Goal: Check status: Check status

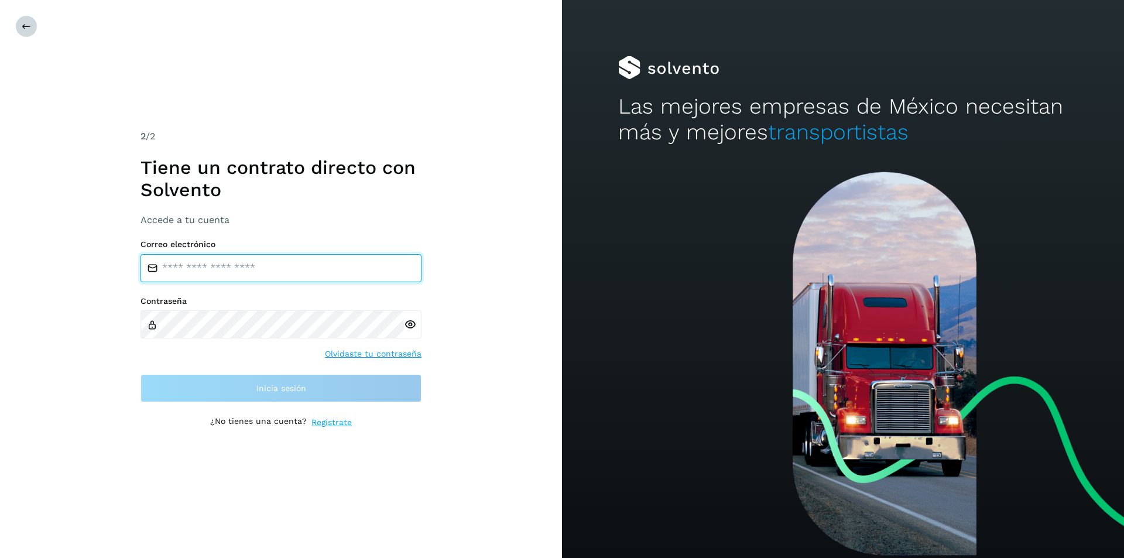
type input "**********"
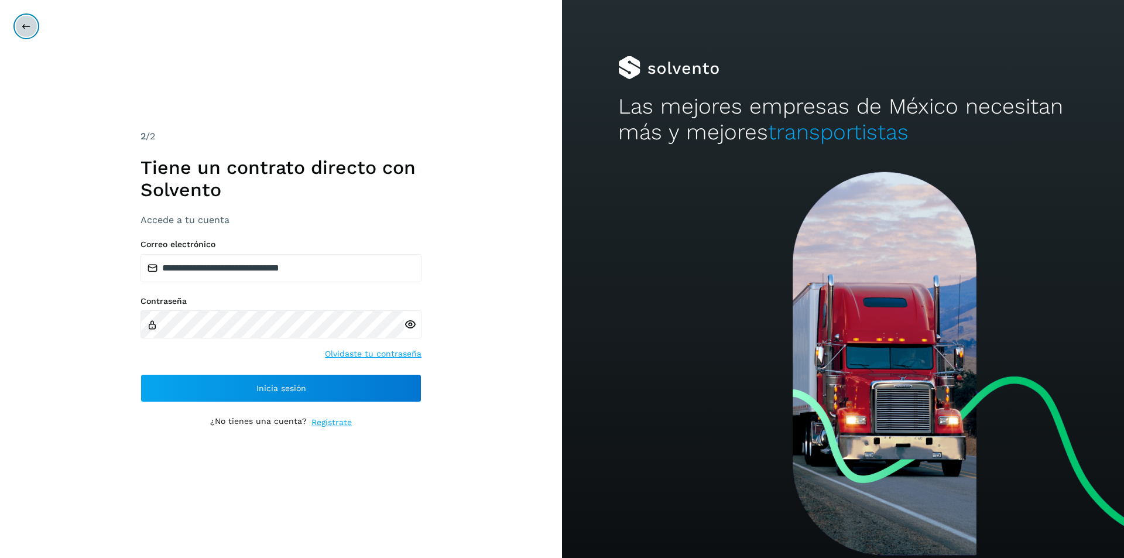
click at [19, 32] on button at bounding box center [26, 26] width 22 height 22
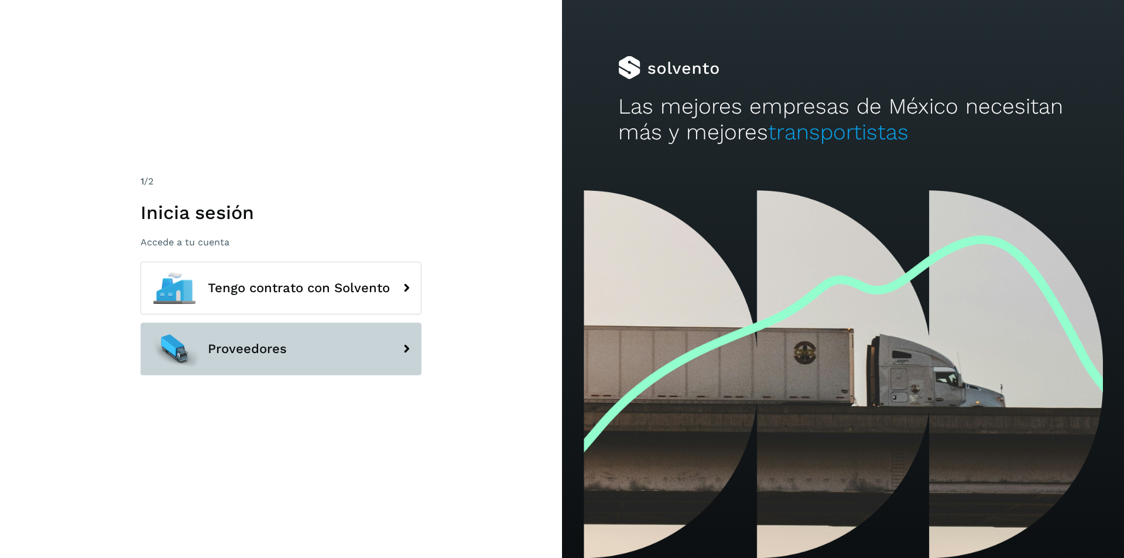
click at [238, 350] on span "Proveedores" at bounding box center [247, 349] width 79 height 14
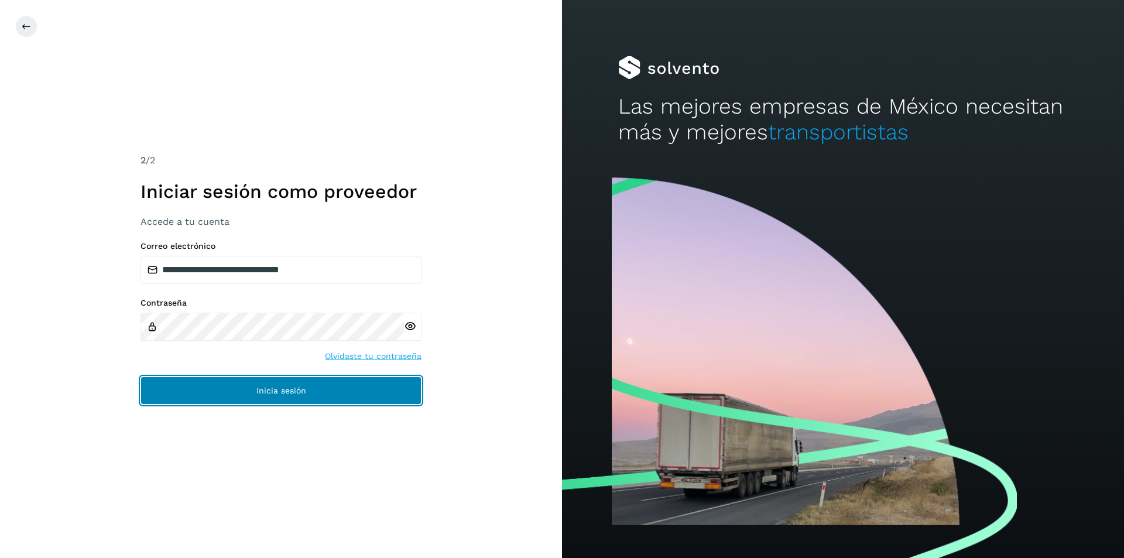
click at [284, 388] on span "Inicia sesión" at bounding box center [281, 390] width 50 height 8
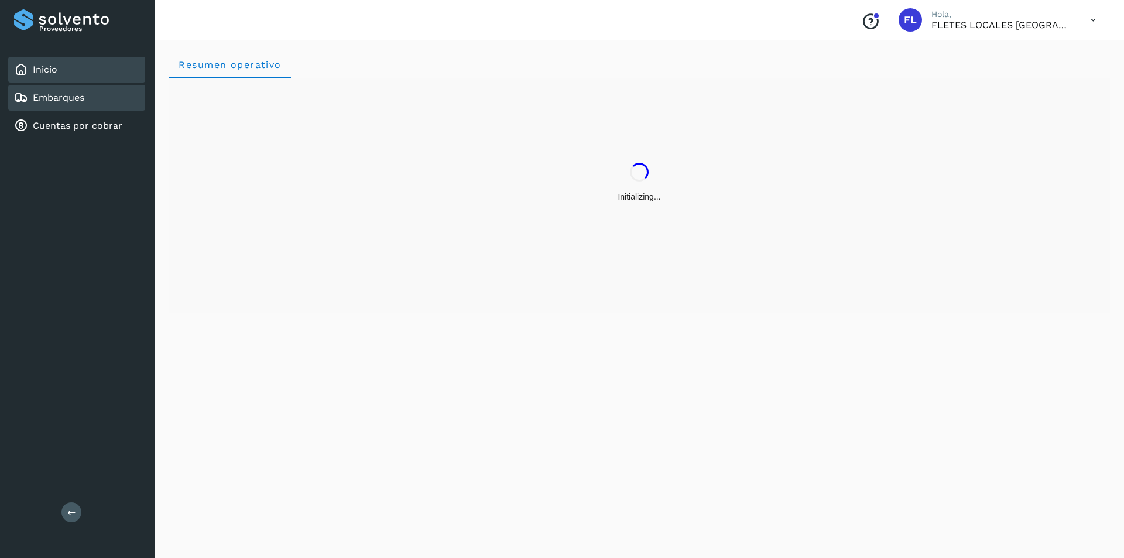
click at [105, 105] on div "Embarques" at bounding box center [76, 98] width 137 height 26
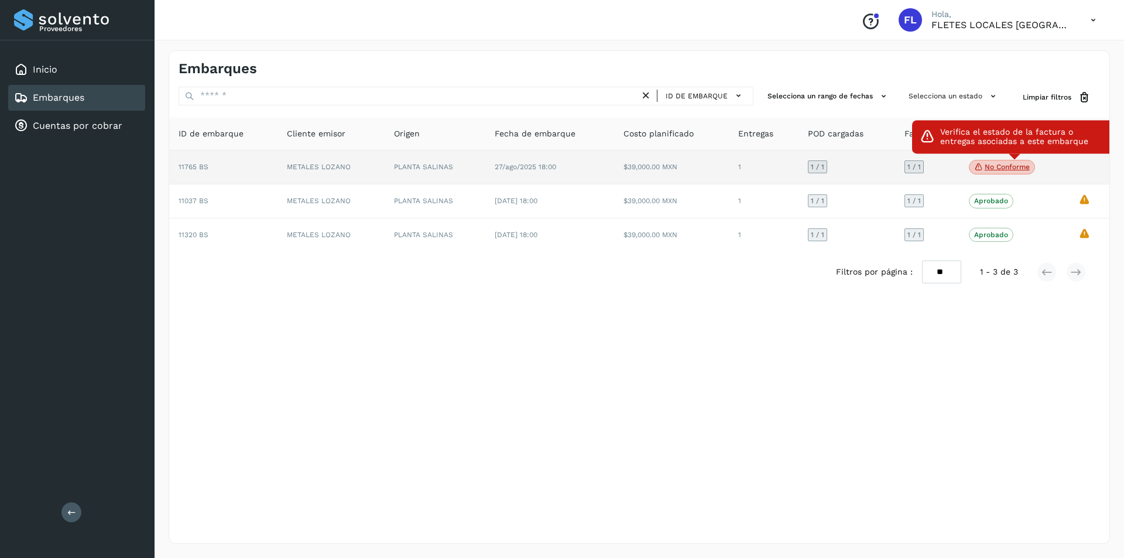
click at [1016, 167] on p "No conforme" at bounding box center [1007, 167] width 45 height 8
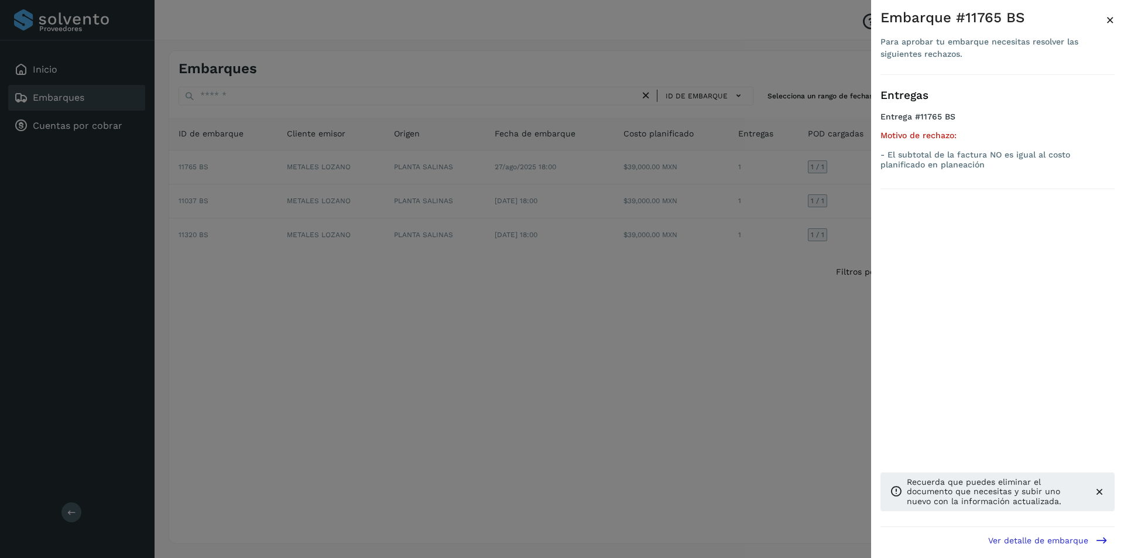
click at [1103, 490] on icon at bounding box center [1100, 492] width 12 height 12
click at [1099, 490] on div "Entregas Entrega #11765 BS Motivo de rechazo: - El subtotal de la factura NO es…" at bounding box center [998, 300] width 234 height 451
click at [1114, 15] on span "×" at bounding box center [1110, 20] width 9 height 16
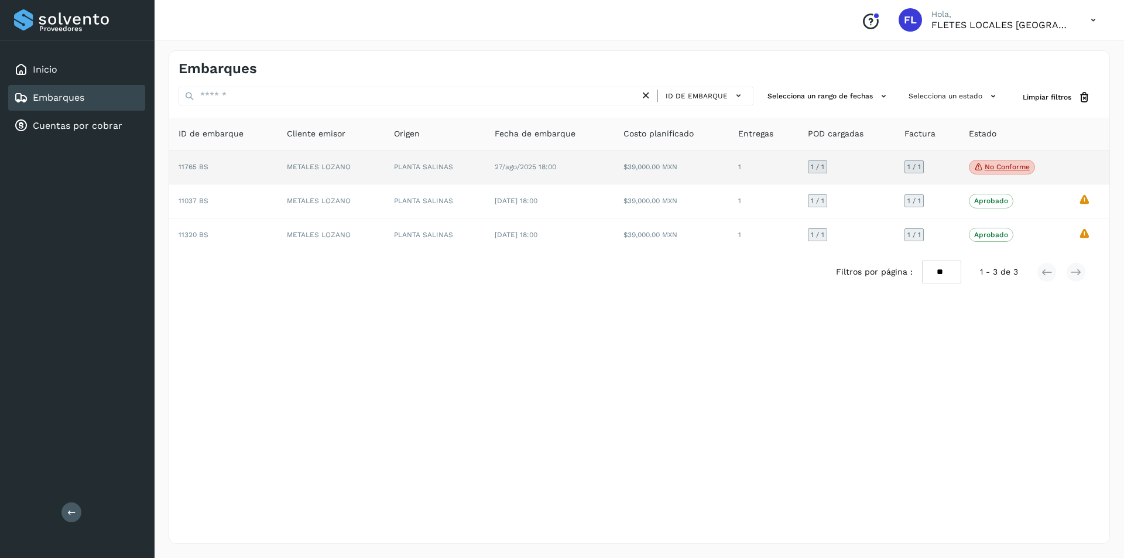
click at [285, 171] on td "METALES LOZANO" at bounding box center [331, 167] width 107 height 35
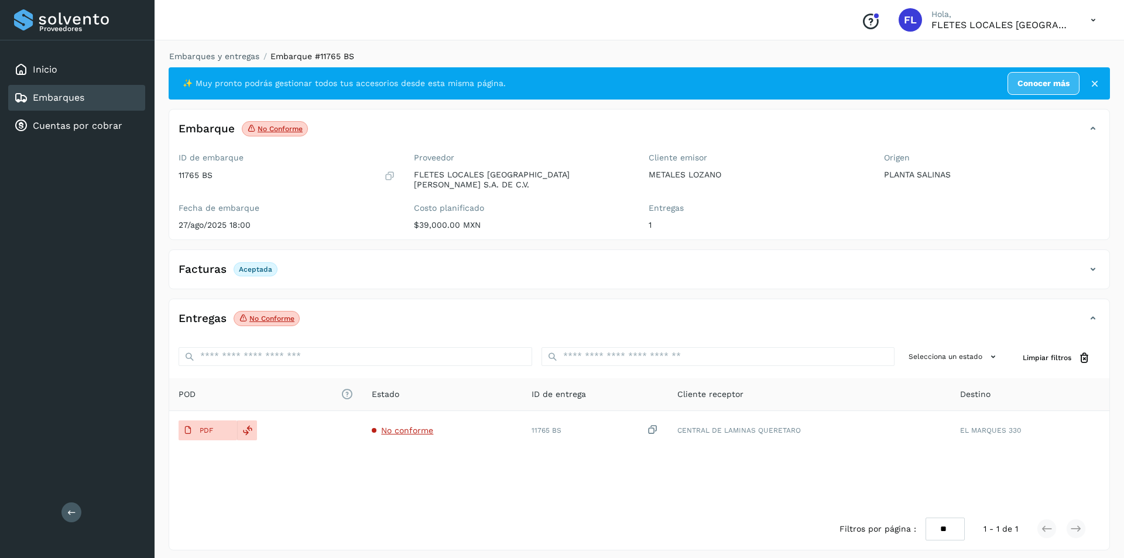
click at [269, 132] on p "No conforme" at bounding box center [280, 129] width 45 height 8
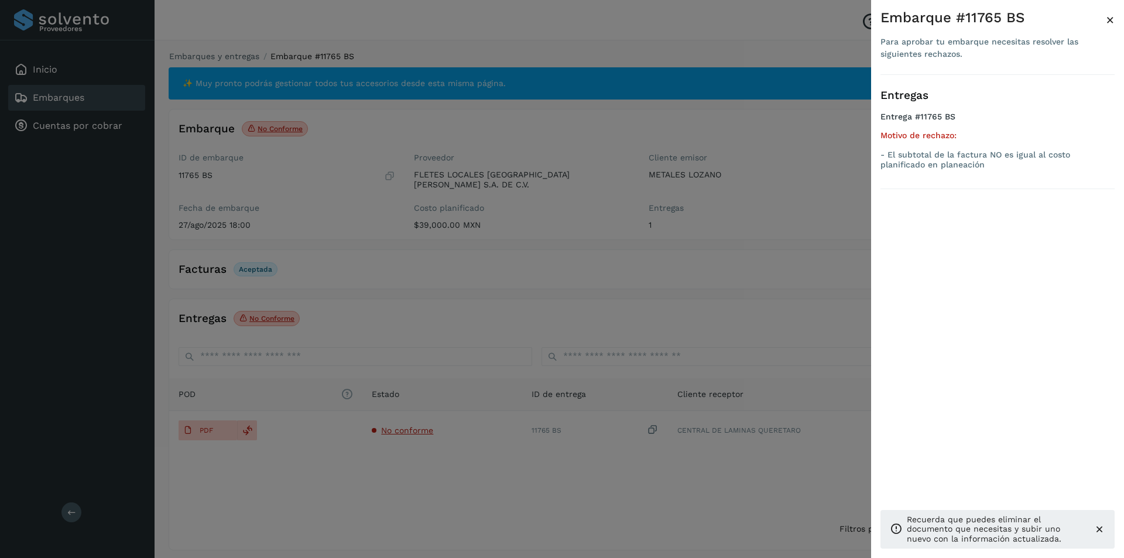
click at [269, 132] on div at bounding box center [562, 279] width 1124 height 558
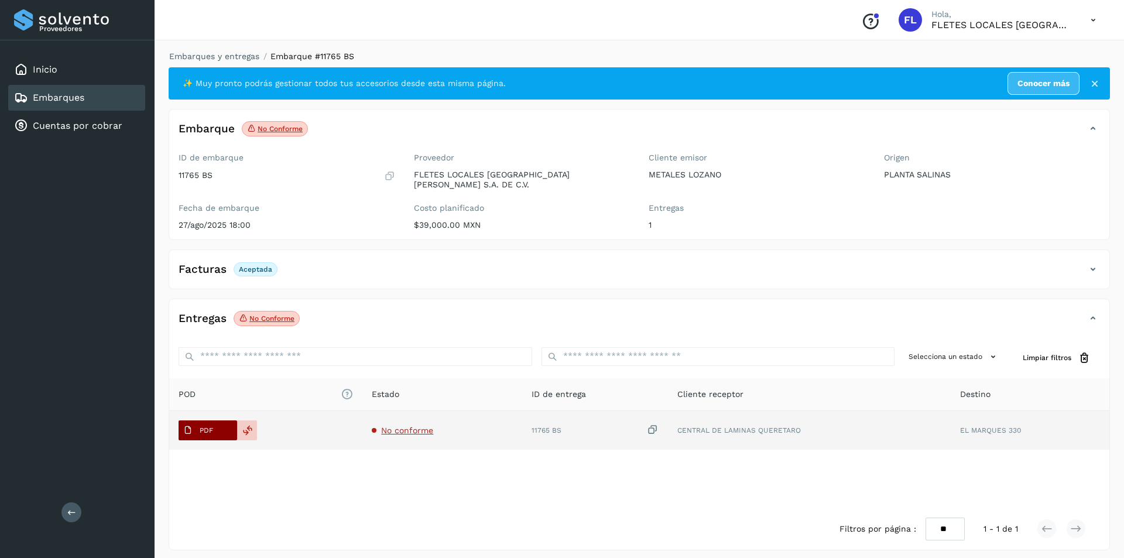
click at [235, 420] on button "PDF" at bounding box center [208, 430] width 59 height 20
click at [224, 420] on button "PDF" at bounding box center [208, 430] width 59 height 20
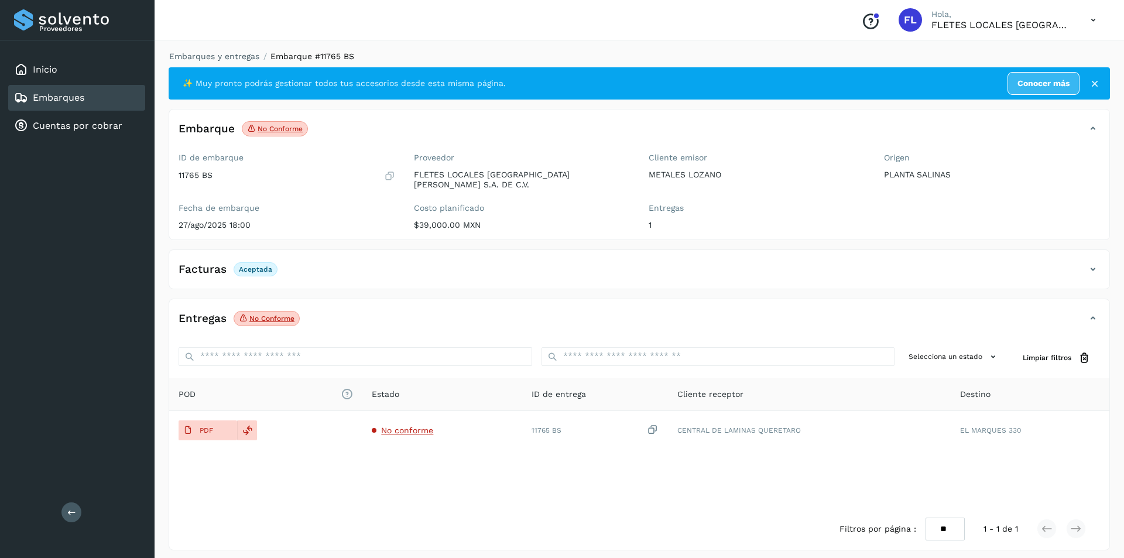
click at [268, 314] on p "No conforme" at bounding box center [271, 318] width 45 height 8
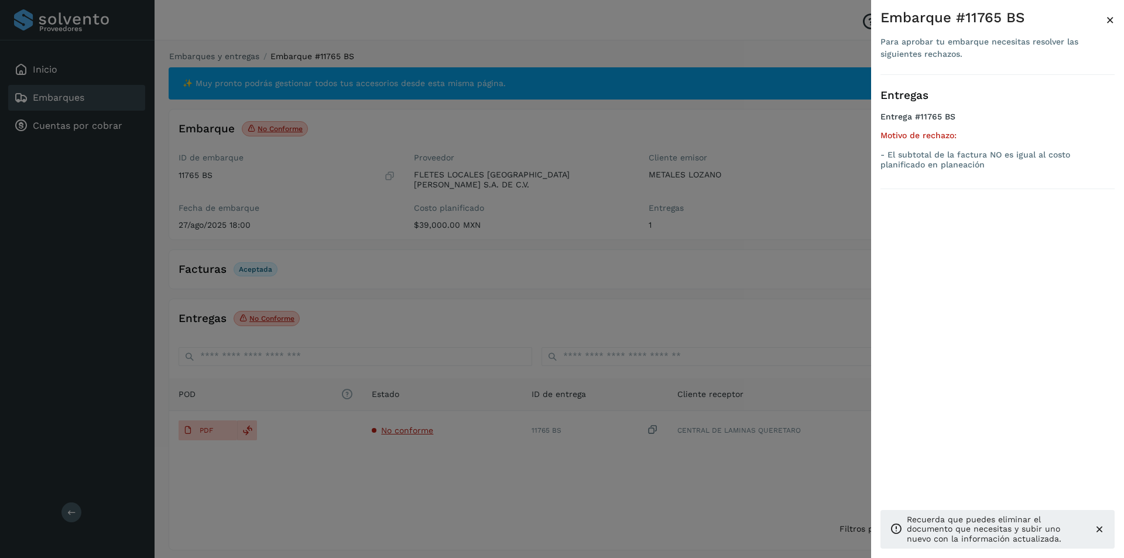
click at [220, 420] on div at bounding box center [562, 279] width 1124 height 558
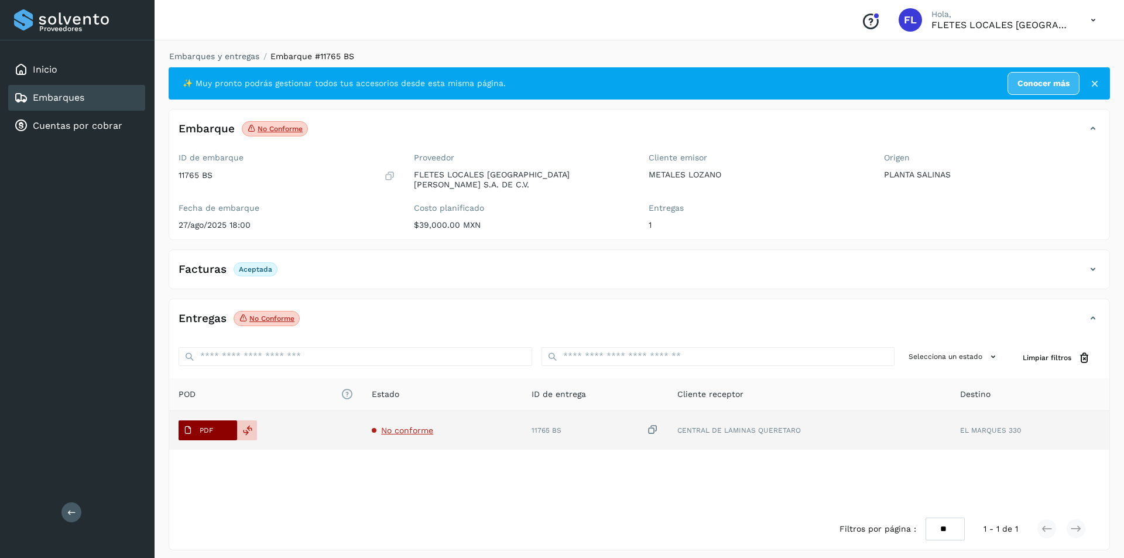
click at [202, 426] on p "PDF" at bounding box center [206, 430] width 13 height 8
